Goal: Task Accomplishment & Management: Complete application form

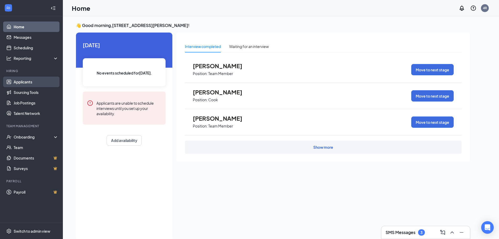
click at [35, 84] on link "Applicants" at bounding box center [36, 81] width 45 height 10
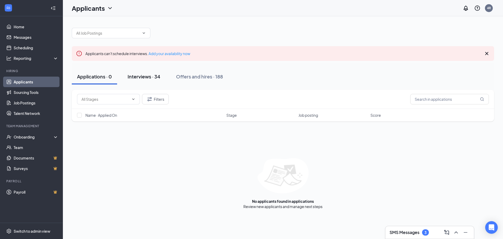
click at [135, 77] on div "Interviews · 34" at bounding box center [144, 76] width 33 height 7
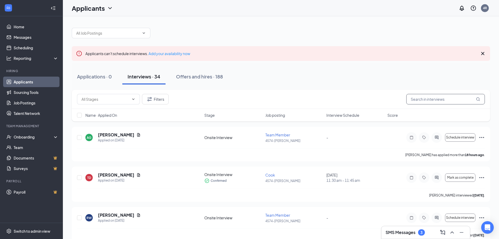
click at [413, 98] on input "text" at bounding box center [445, 99] width 79 height 10
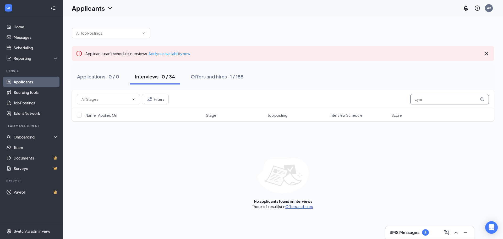
type input "cyni"
click at [308, 206] on link "Offers and hires" at bounding box center [298, 206] width 27 height 5
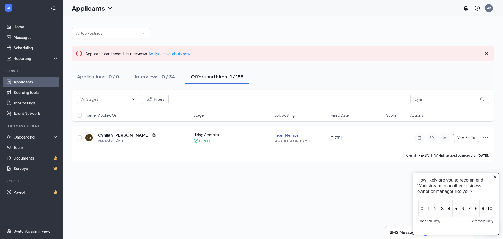
click at [25, 83] on link "Applicants" at bounding box center [36, 81] width 45 height 10
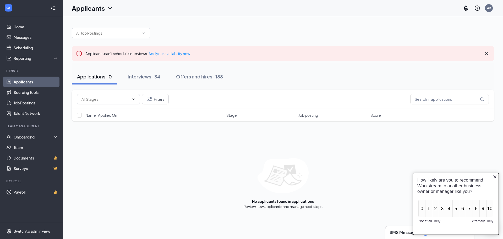
click at [148, 68] on div "Applications · 0 Interviews · 34 Offers and hires · 188" at bounding box center [283, 76] width 422 height 26
click at [148, 75] on div "Interviews · 34" at bounding box center [144, 76] width 33 height 7
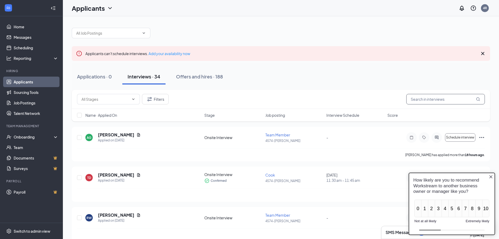
click at [422, 101] on input "text" at bounding box center [445, 99] width 79 height 10
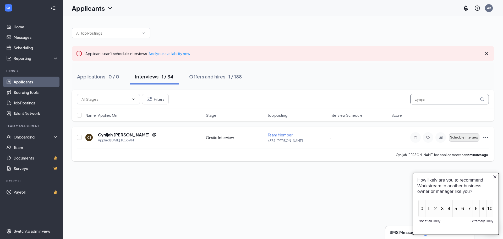
type input "cynija"
click at [458, 137] on span "Schedule interview" at bounding box center [464, 137] width 28 height 4
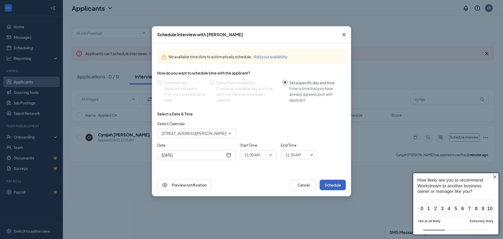
click at [335, 183] on button "Schedule" at bounding box center [332, 184] width 26 height 10
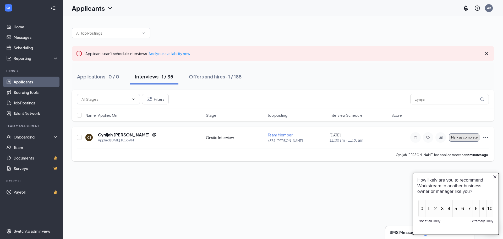
click at [458, 140] on button "Mark as complete" at bounding box center [464, 137] width 30 height 8
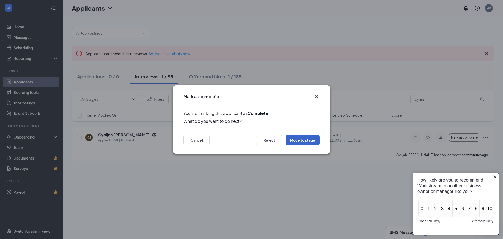
click at [287, 140] on button "Move to stage" at bounding box center [302, 140] width 34 height 10
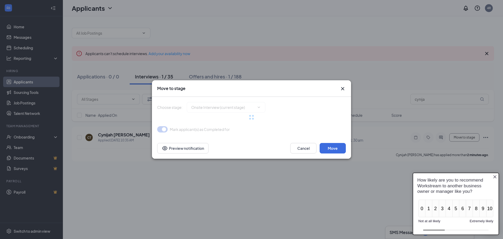
type input "Hiring Complete (final stage)"
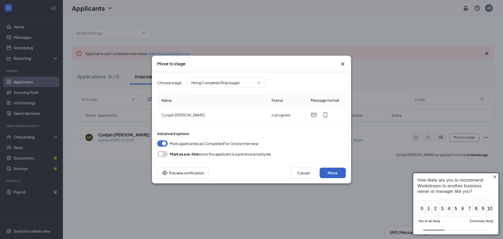
click at [330, 172] on button "Move" at bounding box center [332, 172] width 26 height 10
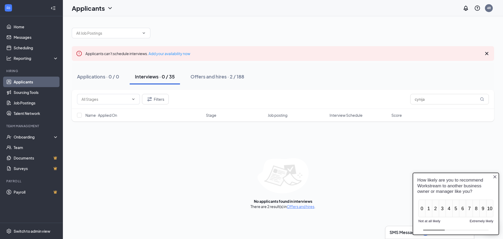
click at [494, 177] on icon "Close button" at bounding box center [494, 176] width 3 height 3
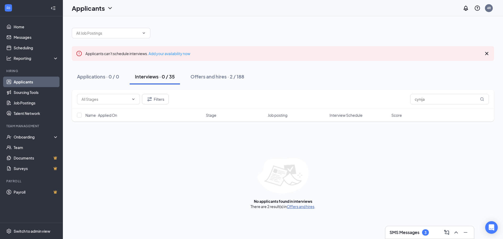
click at [310, 206] on link "Offers and hires" at bounding box center [300, 206] width 27 height 5
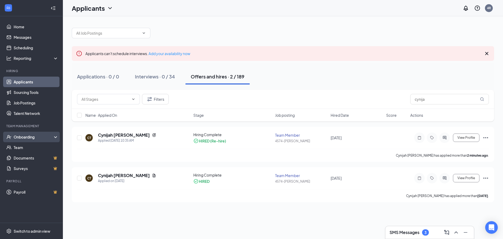
click at [32, 139] on div "Onboarding" at bounding box center [34, 136] width 40 height 5
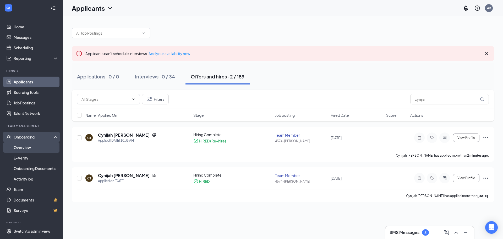
click at [24, 147] on link "Overview" at bounding box center [36, 147] width 45 height 10
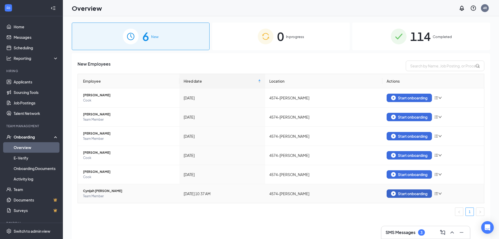
click at [414, 192] on div "Start onboarding" at bounding box center [409, 193] width 36 height 5
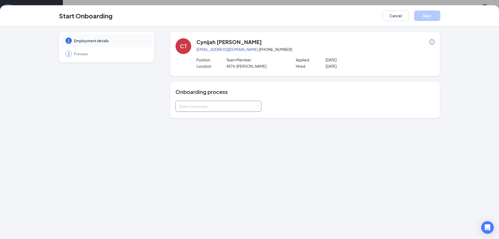
click at [228, 105] on div "Select a process" at bounding box center [217, 105] width 77 height 5
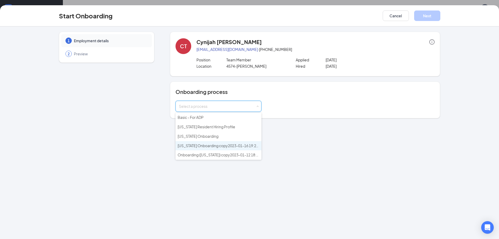
click at [207, 149] on li "[US_STATE] Onboarding copy2023-01-16 19:23:58" at bounding box center [218, 145] width 86 height 9
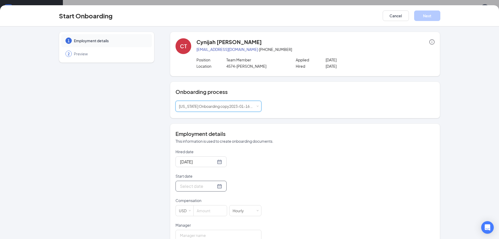
click at [213, 186] on div at bounding box center [201, 186] width 42 height 7
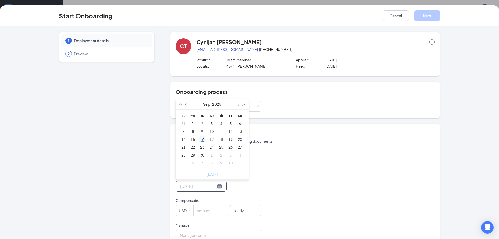
type input "[DATE]"
click at [203, 141] on div "16" at bounding box center [202, 139] width 6 height 6
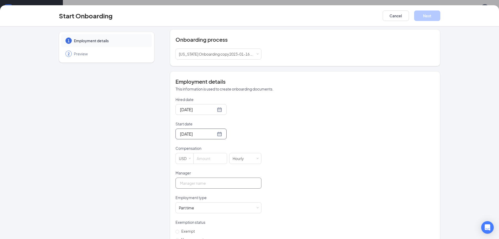
scroll to position [52, 0]
click at [209, 158] on input at bounding box center [210, 158] width 33 height 10
type input "10"
click at [207, 176] on div "Manager" at bounding box center [218, 173] width 86 height 7
click at [207, 177] on input "Manager" at bounding box center [218, 182] width 86 height 11
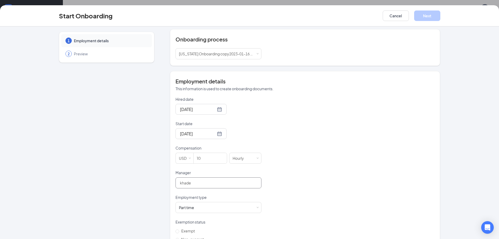
type input "[PERSON_NAME]"
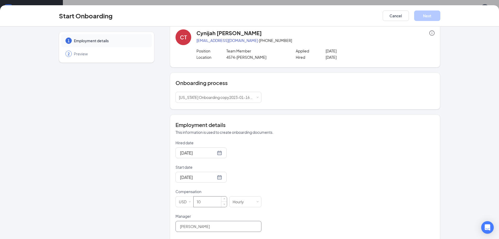
scroll to position [0, 0]
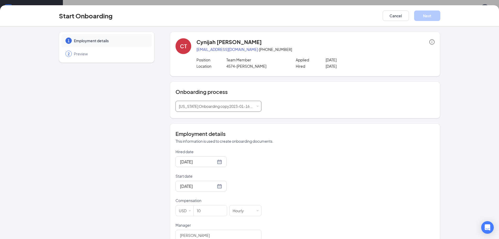
click at [239, 106] on span "[US_STATE] Onboarding copy2023-01-16 19:23:58" at bounding box center [222, 106] width 86 height 5
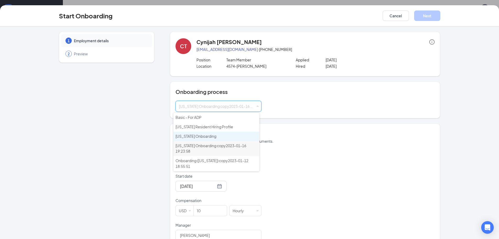
click at [232, 138] on li "[US_STATE] Onboarding" at bounding box center [216, 135] width 86 height 9
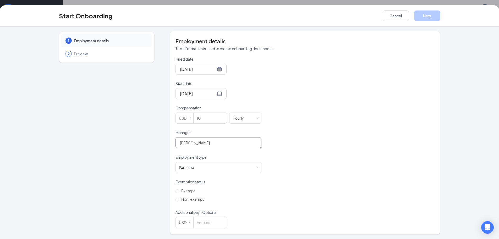
scroll to position [93, 0]
click at [212, 118] on input "10" at bounding box center [210, 117] width 33 height 10
type input "10"
click at [181, 190] on span "Exempt" at bounding box center [188, 189] width 18 height 5
click at [179, 190] on input "Exempt" at bounding box center [177, 190] width 4 height 4
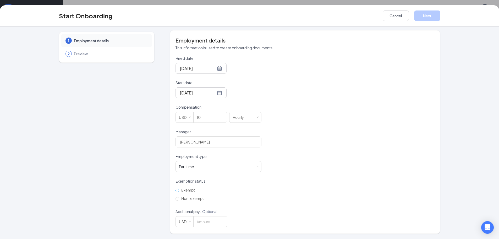
radio input "true"
click at [430, 18] on button "Next" at bounding box center [427, 15] width 26 height 10
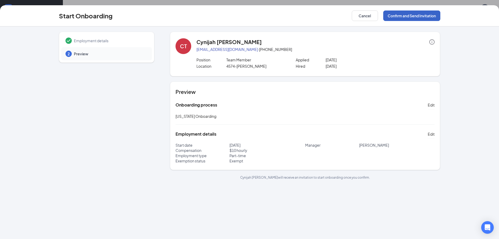
click at [390, 16] on button "Confirm and Send Invitation" at bounding box center [411, 15] width 57 height 10
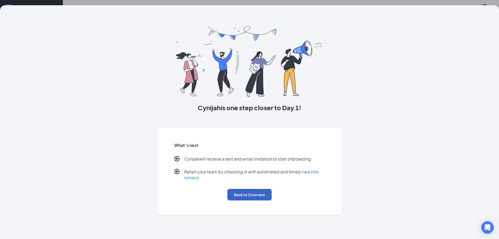
click at [256, 196] on button "Back to Overview" at bounding box center [249, 195] width 44 height 12
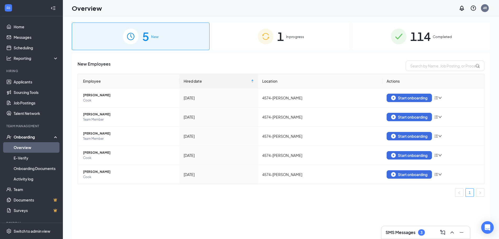
click at [292, 45] on div "1 In progress" at bounding box center [281, 36] width 138 height 27
